Goal: Register for event/course

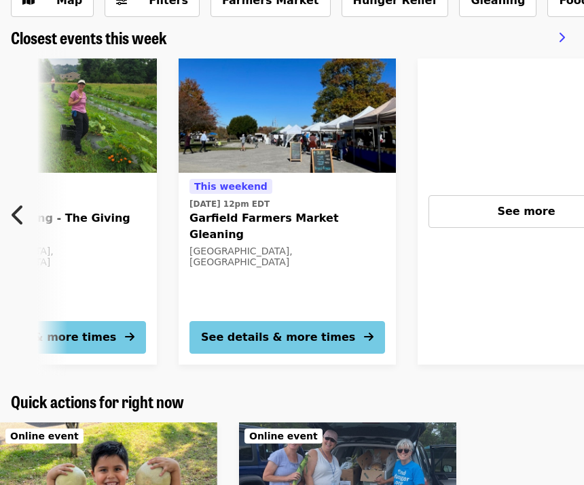
scroll to position [0, 1018]
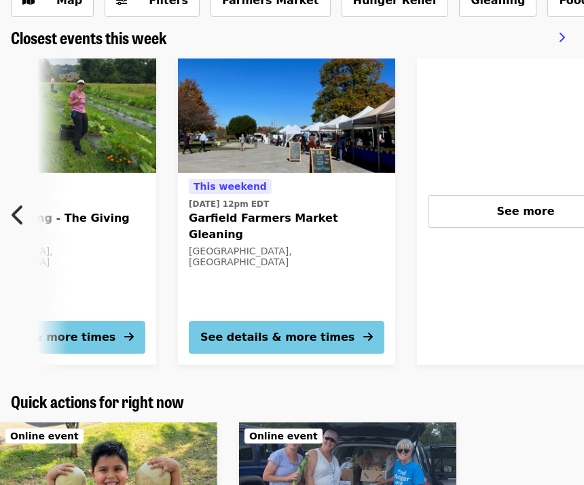
click at [513, 238] on div "See more" at bounding box center [525, 211] width 217 height 306
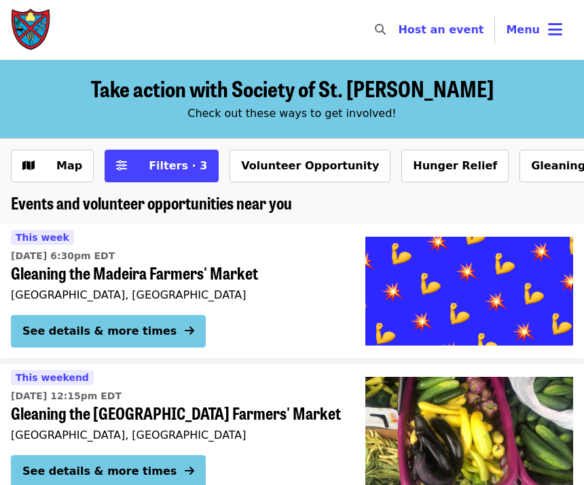
click at [561, 20] on icon "bars icon" at bounding box center [555, 30] width 14 height 20
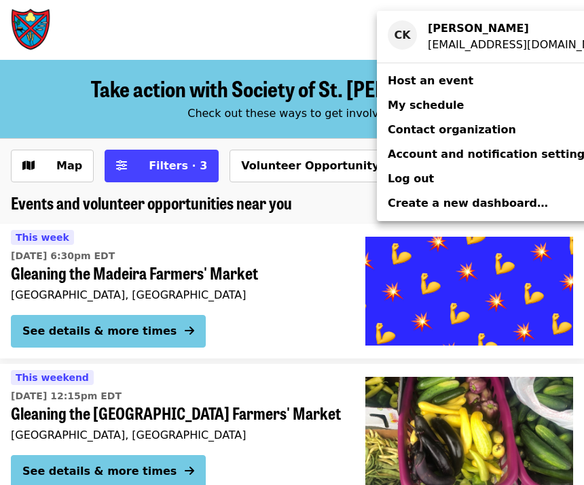
click at [333, 317] on div "Account menu" at bounding box center [292, 242] width 584 height 485
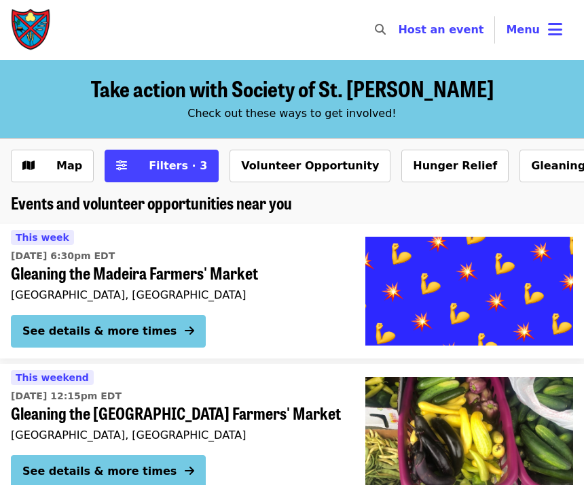
click at [520, 156] on button "Gleaning" at bounding box center [558, 166] width 77 height 33
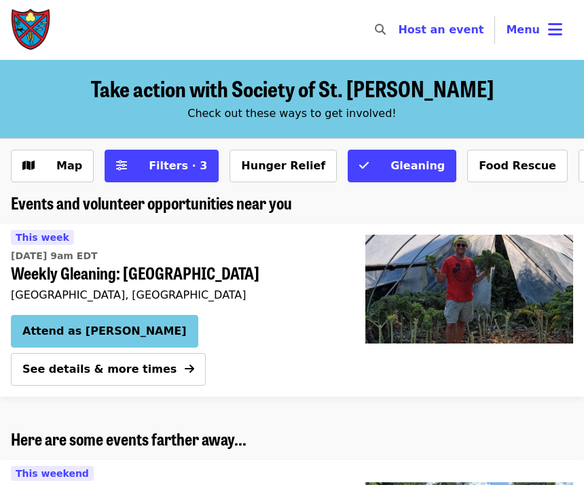
click at [552, 29] on icon "bars icon" at bounding box center [555, 30] width 14 height 20
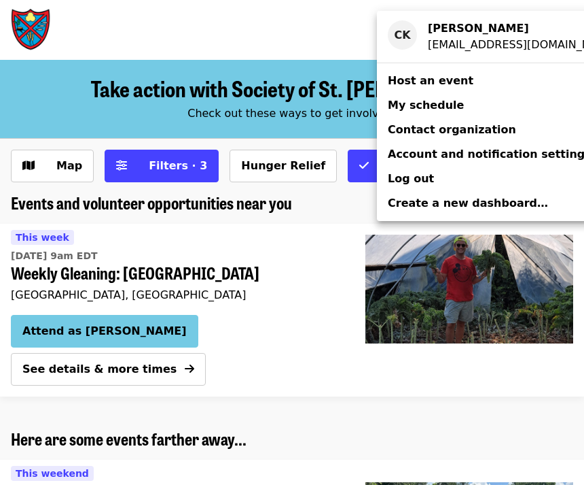
click at [304, 285] on div "Account menu" at bounding box center [292, 242] width 584 height 485
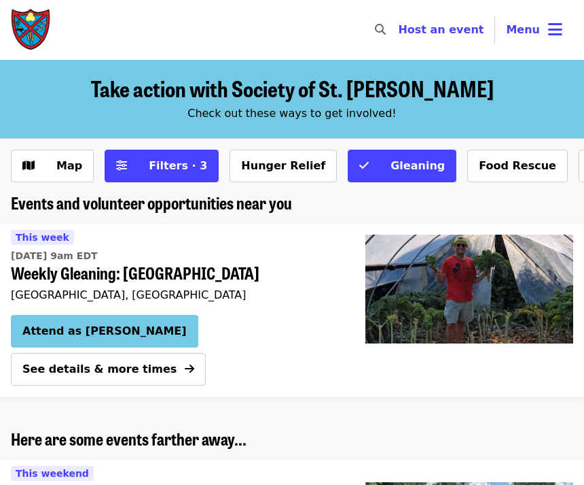
click at [166, 168] on span "Filters · 3" at bounding box center [178, 165] width 58 height 13
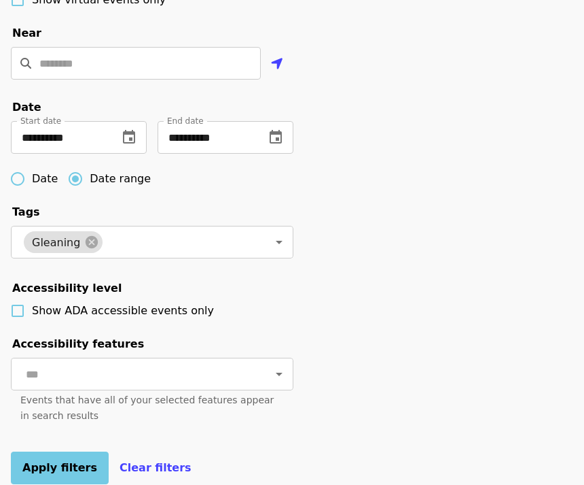
scroll to position [406, 0]
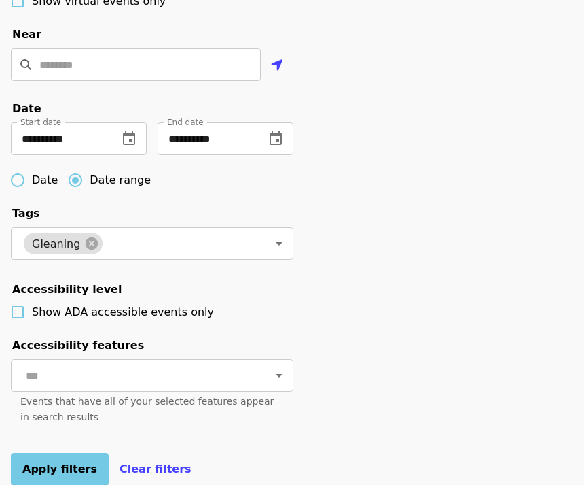
click at [279, 141] on icon "change date" at bounding box center [276, 138] width 12 height 14
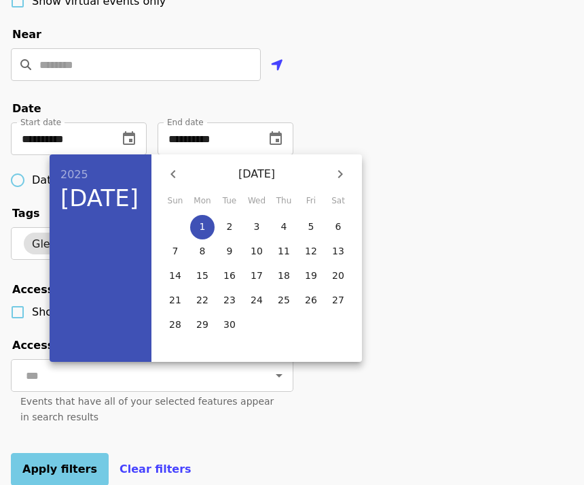
click at [344, 176] on icon "button" at bounding box center [340, 174] width 16 height 16
click at [352, 172] on button "button" at bounding box center [340, 174] width 33 height 33
click at [184, 351] on span "30" at bounding box center [175, 349] width 24 height 14
type input "**********"
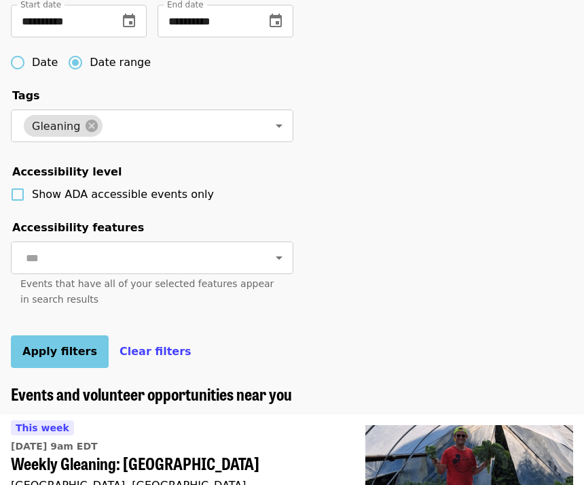
scroll to position [524, 0]
click at [65, 356] on span "Apply filters" at bounding box center [59, 351] width 75 height 13
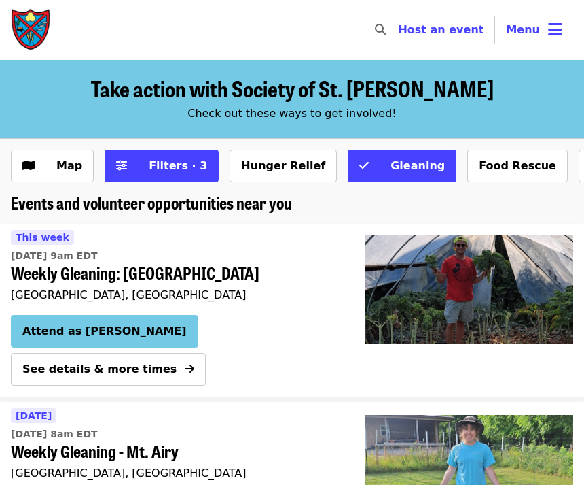
click at [156, 164] on span "Filters · 3" at bounding box center [178, 165] width 58 height 13
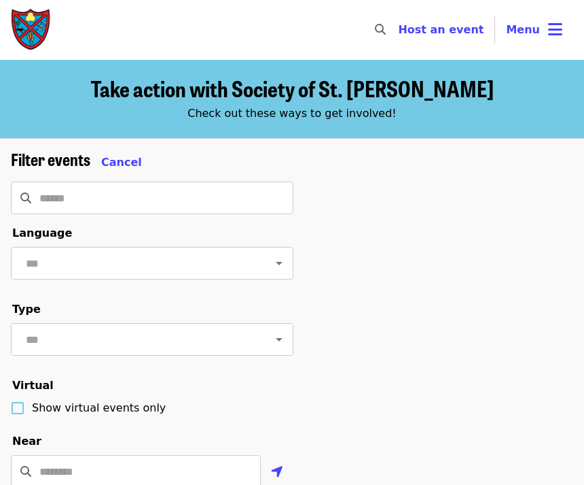
scroll to position [567, 0]
